Goal: Check status: Check status

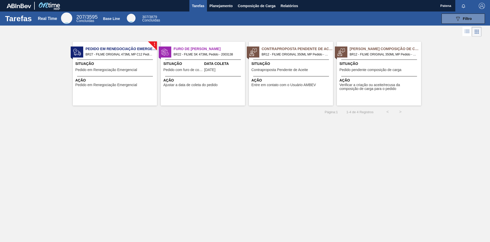
click at [110, 67] on div "Situação Pedido em Renegociação Emergencial" at bounding box center [115, 67] width 80 height 13
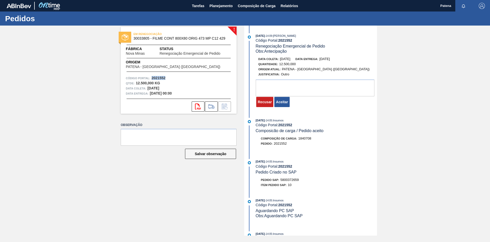
drag, startPoint x: 167, startPoint y: 78, endPoint x: 152, endPoint y: 79, distance: 15.1
click at [152, 79] on div "Código Portal: 2021552" at bounding box center [179, 78] width 106 height 5
copy strong "2021552"
click at [317, 146] on div "Pedido : 2021552" at bounding box center [316, 143] width 121 height 5
drag, startPoint x: 299, startPoint y: 182, endPoint x: 282, endPoint y: 183, distance: 17.4
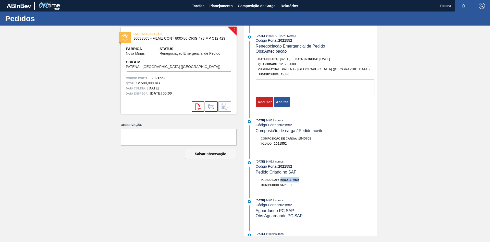
click at [282, 182] on span "5800372659" at bounding box center [290, 180] width 18 height 4
copy span "5800372659"
click at [462, 171] on div "! EM RENEGOCIAÇÃO 30033805 - FILME CONT 800X80 ORIG 473 MP C12 429 Fábrica Nova…" at bounding box center [245, 131] width 490 height 210
click at [220, 8] on span "Planejamento" at bounding box center [221, 6] width 23 height 6
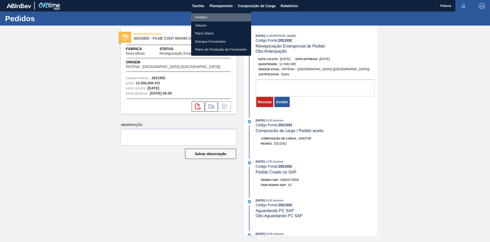
click at [210, 16] on li "Pedidos" at bounding box center [221, 17] width 60 height 8
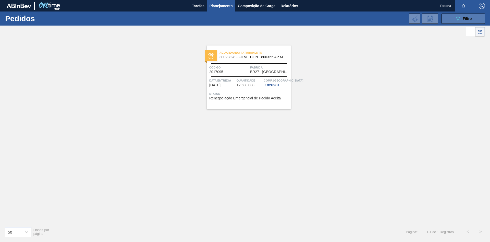
click at [459, 17] on icon "089F7B8B-B2A5-4AFE-B5C0-19BA573D28AC" at bounding box center [458, 19] width 6 height 6
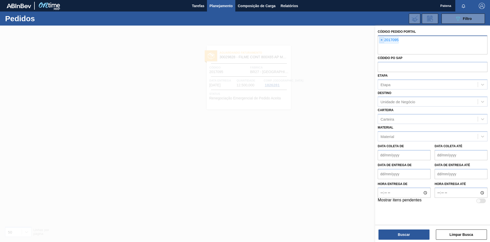
click at [381, 40] on span "×" at bounding box center [381, 40] width 5 height 6
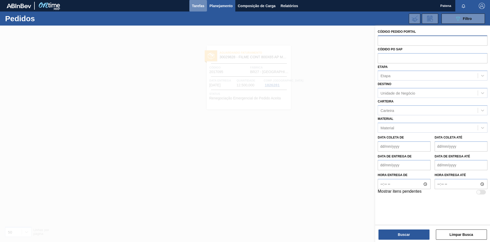
click at [198, 9] on button "Tarefas" at bounding box center [198, 5] width 18 height 11
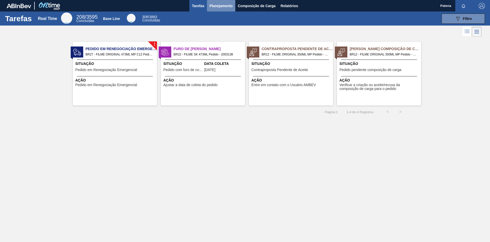
click at [219, 8] on span "Planejamento" at bounding box center [221, 6] width 23 height 6
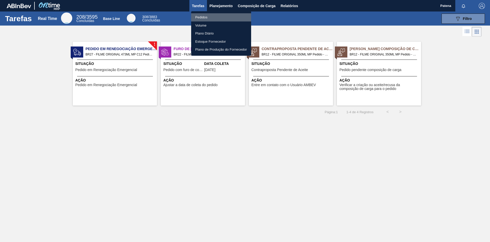
click at [211, 15] on li "Pedidos" at bounding box center [221, 17] width 60 height 8
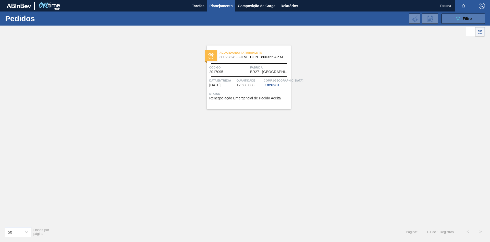
click at [463, 21] on div "089F7B8B-B2A5-4AFE-B5C0-19BA573D28AC Filtro" at bounding box center [463, 19] width 17 height 6
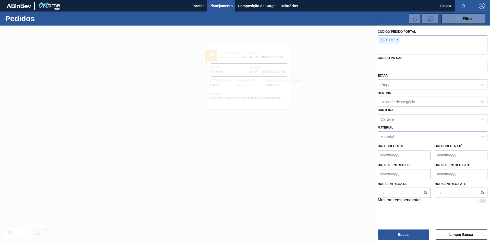
click at [382, 40] on span "×" at bounding box center [381, 40] width 5 height 6
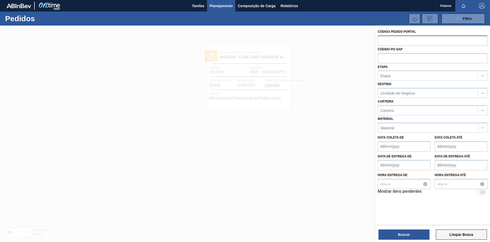
click at [456, 235] on button "Limpar Busca" at bounding box center [461, 234] width 51 height 10
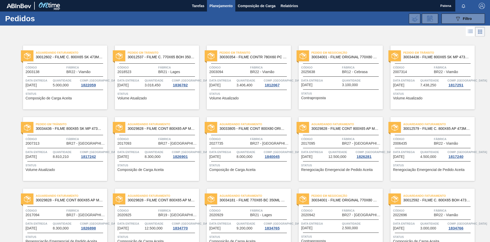
click at [290, 135] on div "Aguardando Faturamento 30033805 - FILME CONT 800X80 ORIG 473 MP C12 429 Código …" at bounding box center [249, 149] width 84 height 64
